Goal: Task Accomplishment & Management: Manage account settings

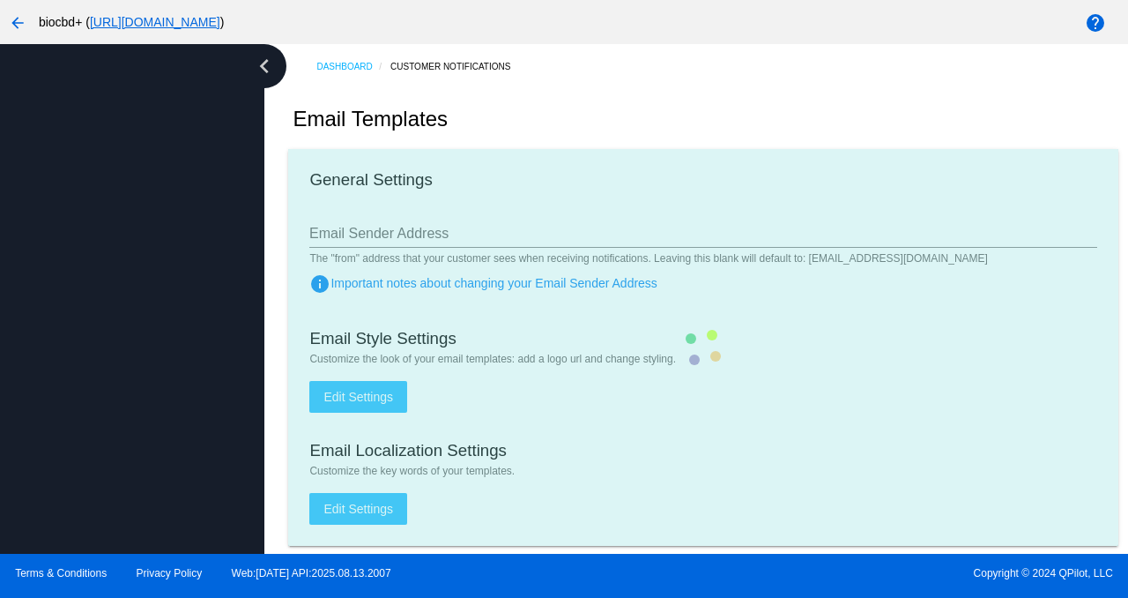
type input "[EMAIL_ADDRESS][DOMAIN_NAME]"
checkbox input "true"
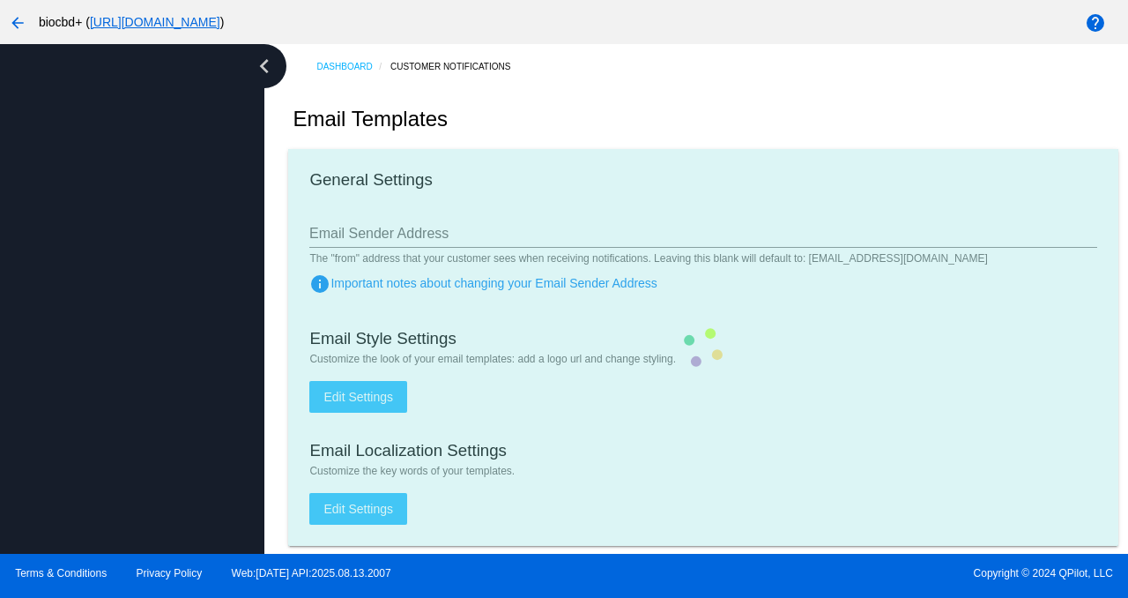
type input "[PERSON_NAME][EMAIL_ADDRESS][DOMAIN_NAME]"
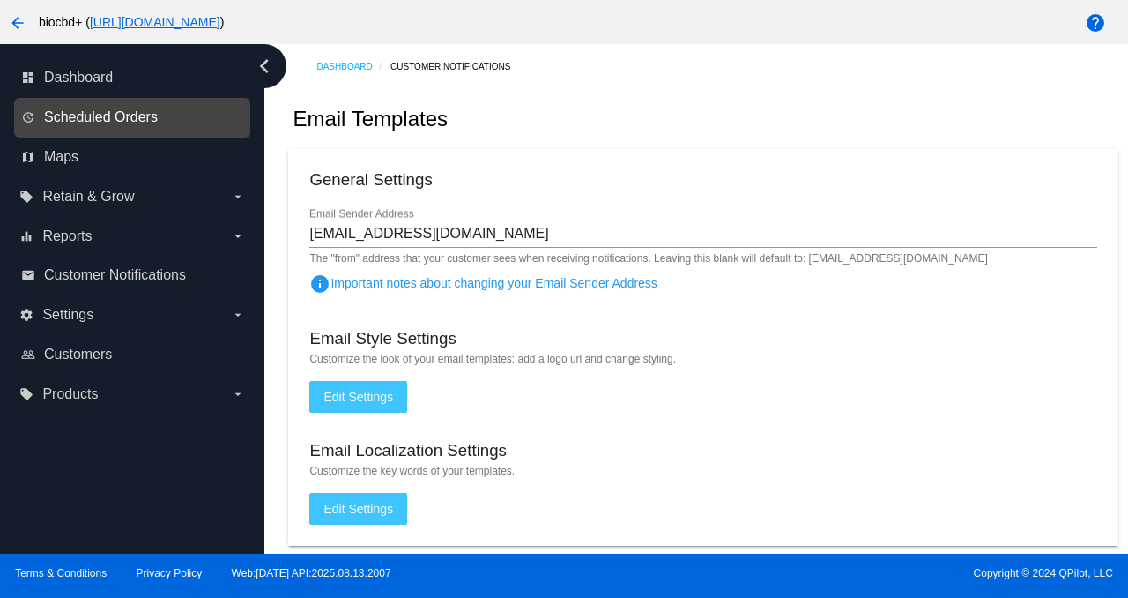
click at [146, 115] on span "Scheduled Orders" at bounding box center [101, 117] width 114 height 16
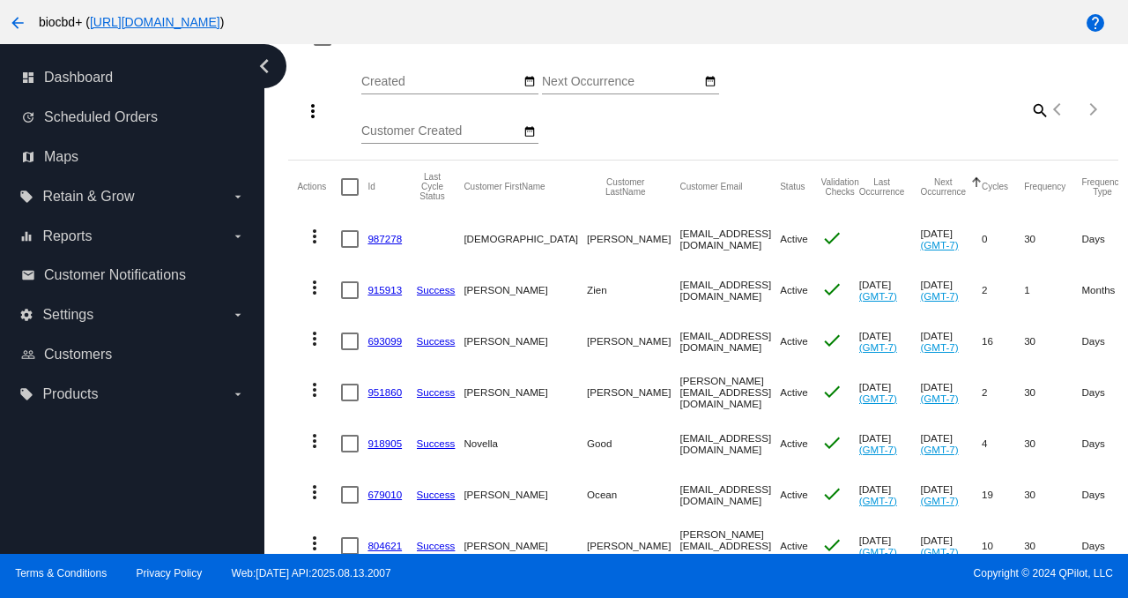
scroll to position [169, 0]
